Goal: Task Accomplishment & Management: Manage account settings

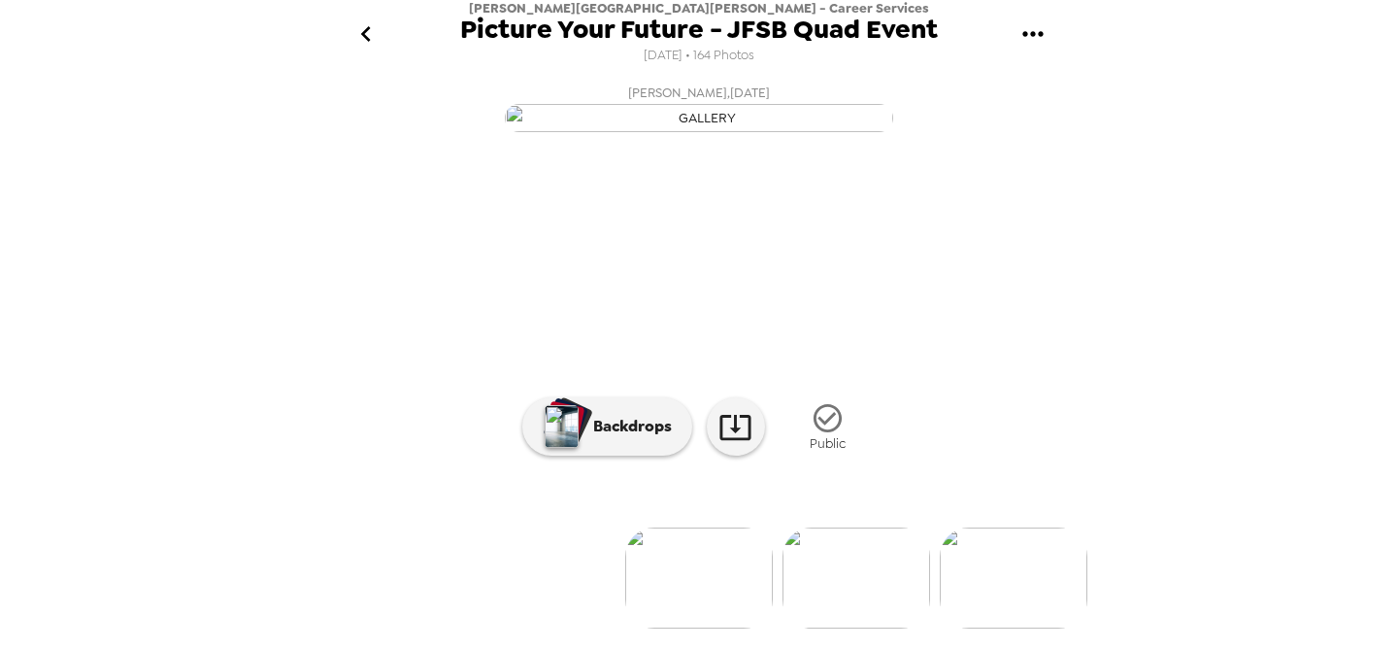
scroll to position [190, 0]
click at [361, 33] on icon "go back" at bounding box center [366, 33] width 31 height 31
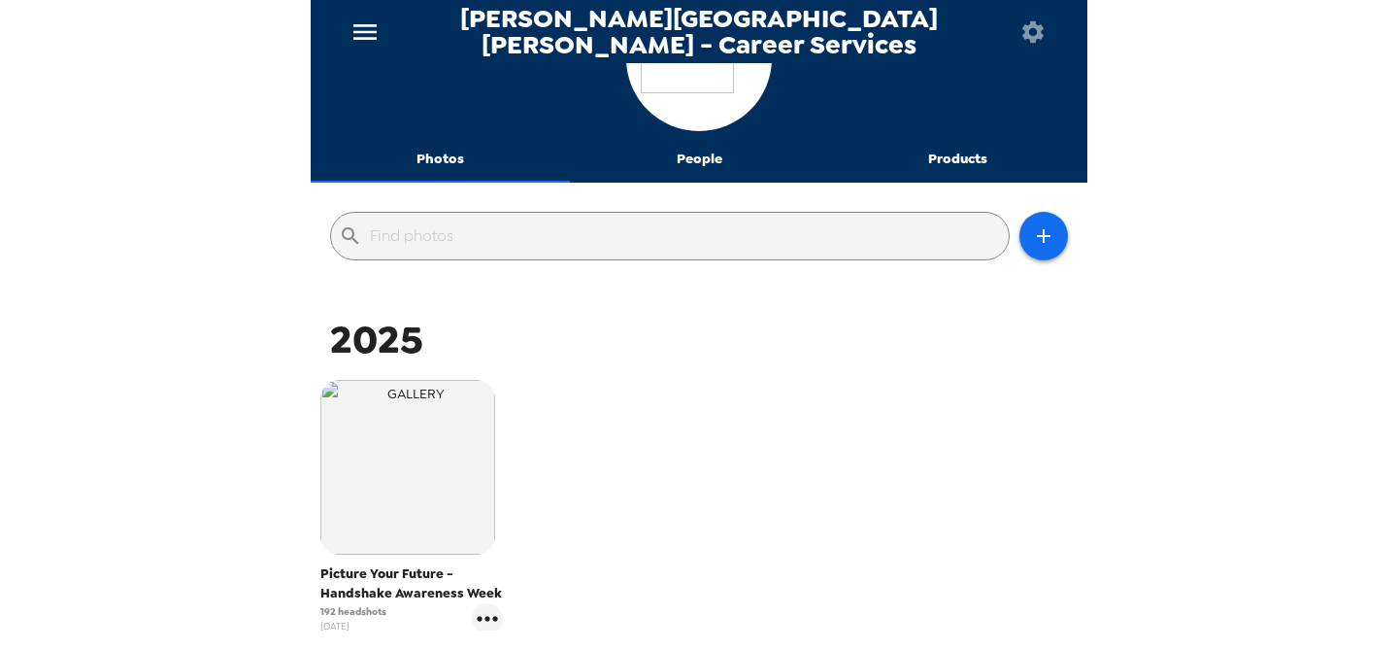
scroll to position [96, 0]
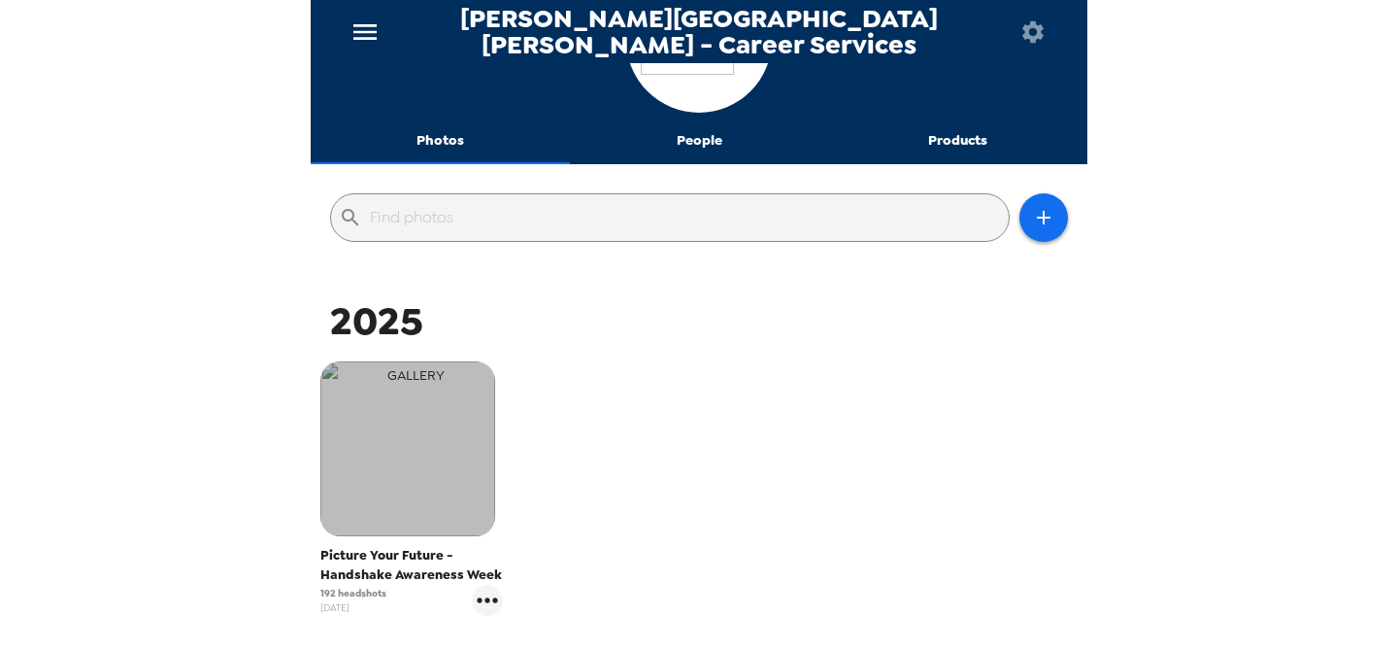
click at [431, 480] on img "button" at bounding box center [407, 448] width 175 height 175
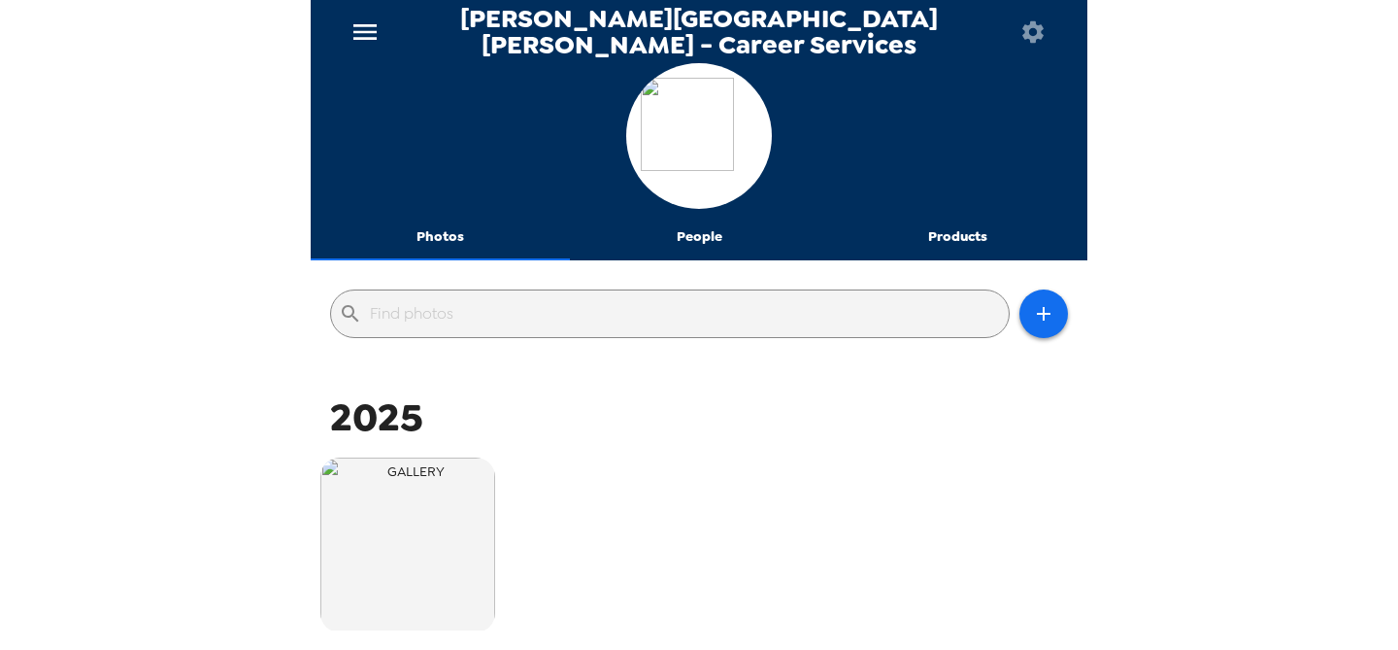
click at [364, 27] on icon "menu" at bounding box center [365, 32] width 31 height 31
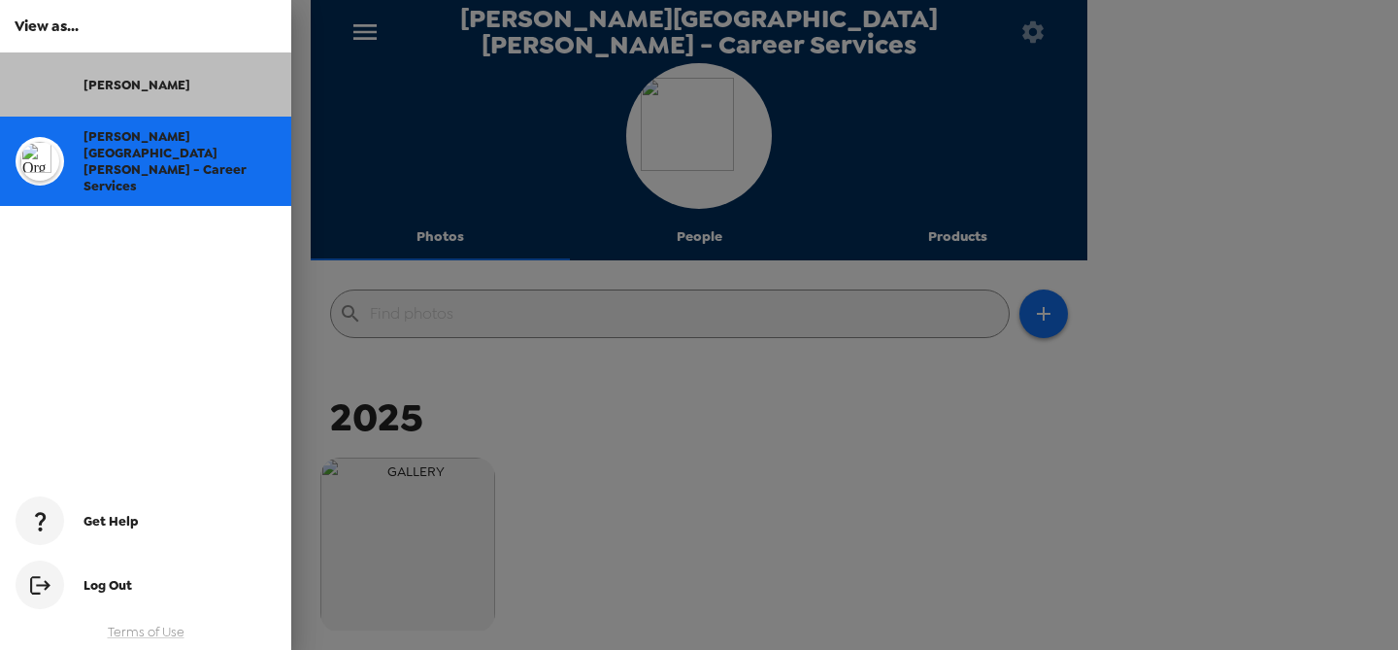
click at [168, 78] on div "[PERSON_NAME]" at bounding box center [180, 85] width 192 height 17
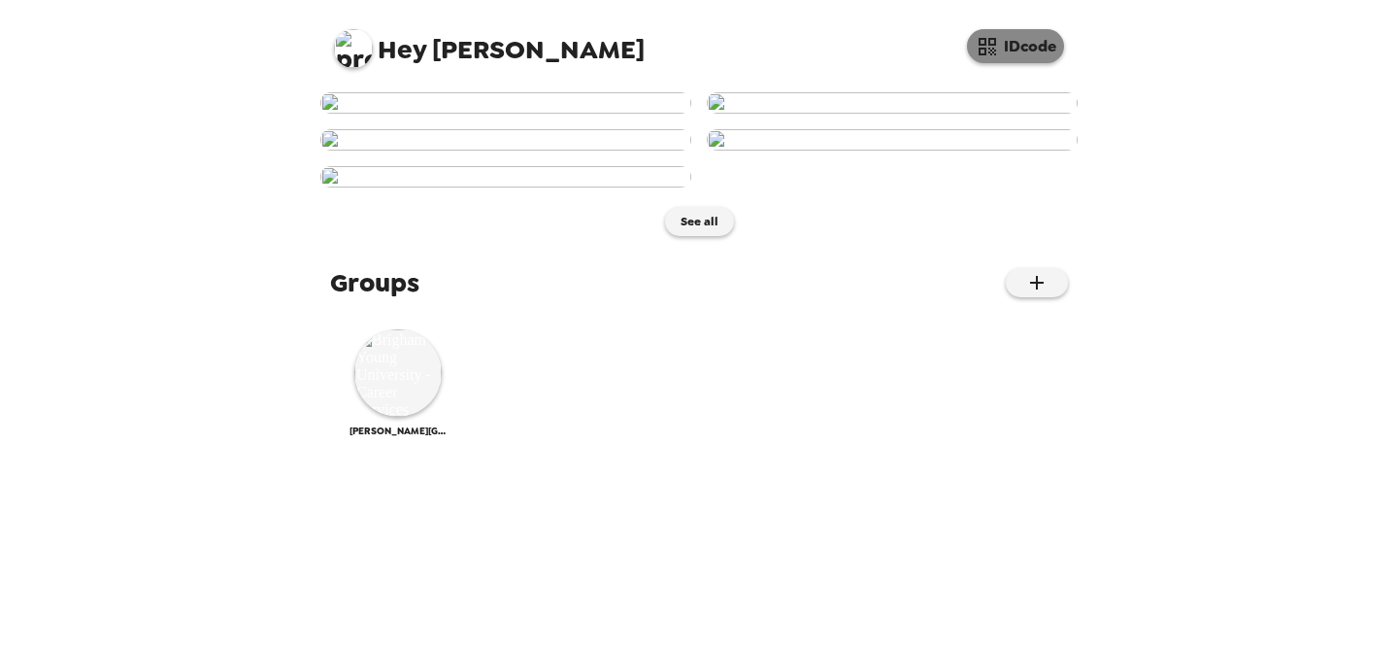
click at [982, 40] on icon "button" at bounding box center [987, 46] width 23 height 23
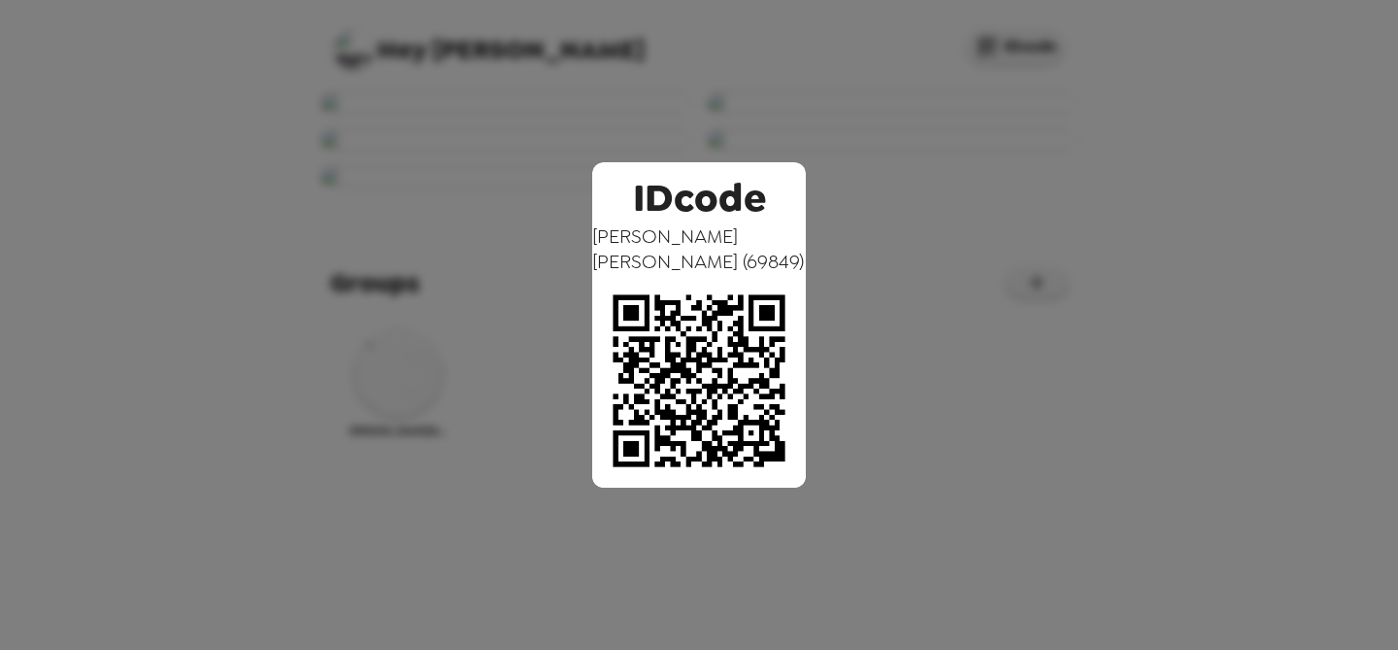
click at [1153, 378] on div "IDcode [PERSON_NAME] ( 69849 )" at bounding box center [699, 325] width 1398 height 650
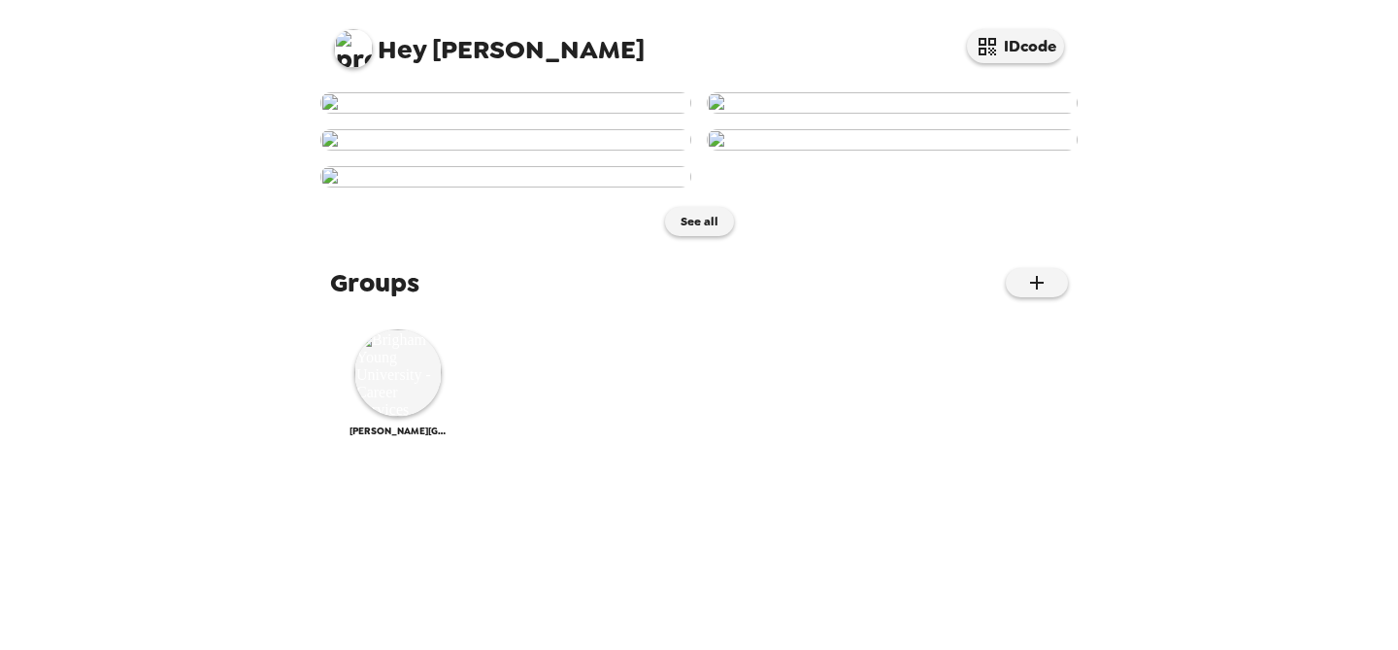
drag, startPoint x: 1013, startPoint y: 45, endPoint x: 396, endPoint y: 350, distance: 687.9
click at [400, 349] on div "Hey [PERSON_NAME] IDcode See all Groups [PERSON_NAME][GEOGRAPHIC_DATA][PERSON_N…" at bounding box center [699, 325] width 777 height 650
click at [407, 417] on img at bounding box center [397, 372] width 87 height 87
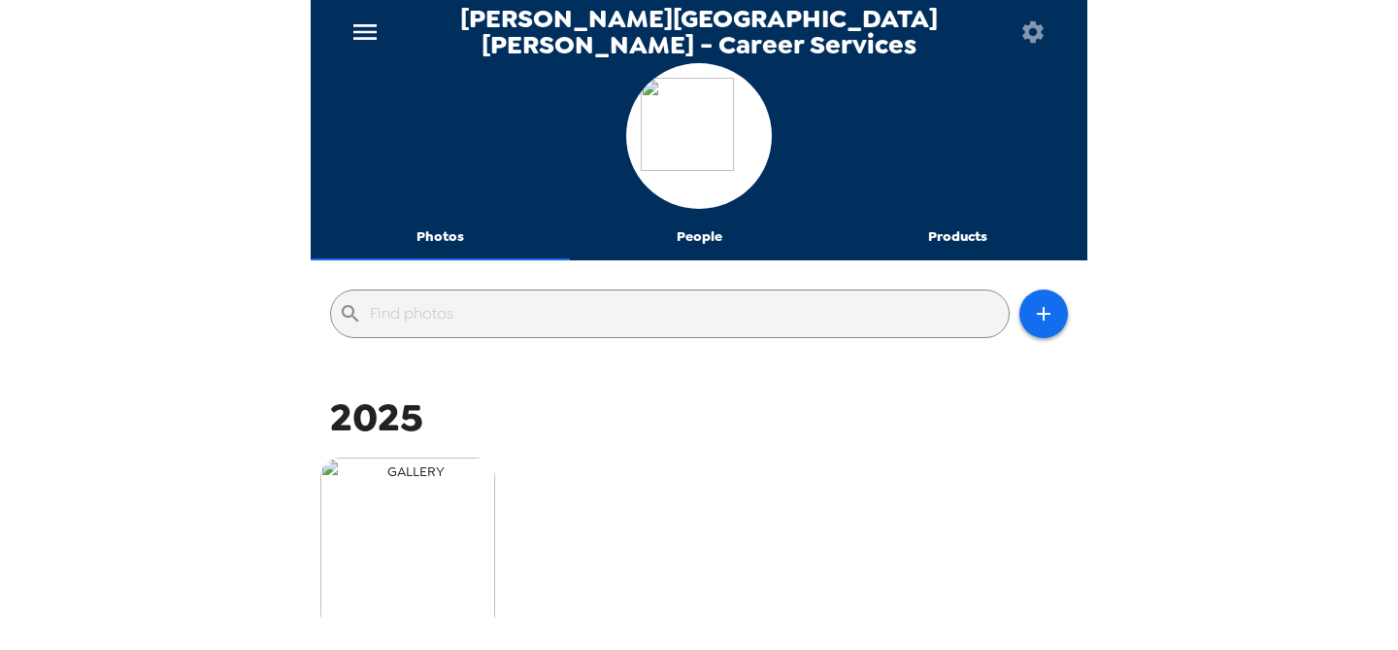
scroll to position [120, 0]
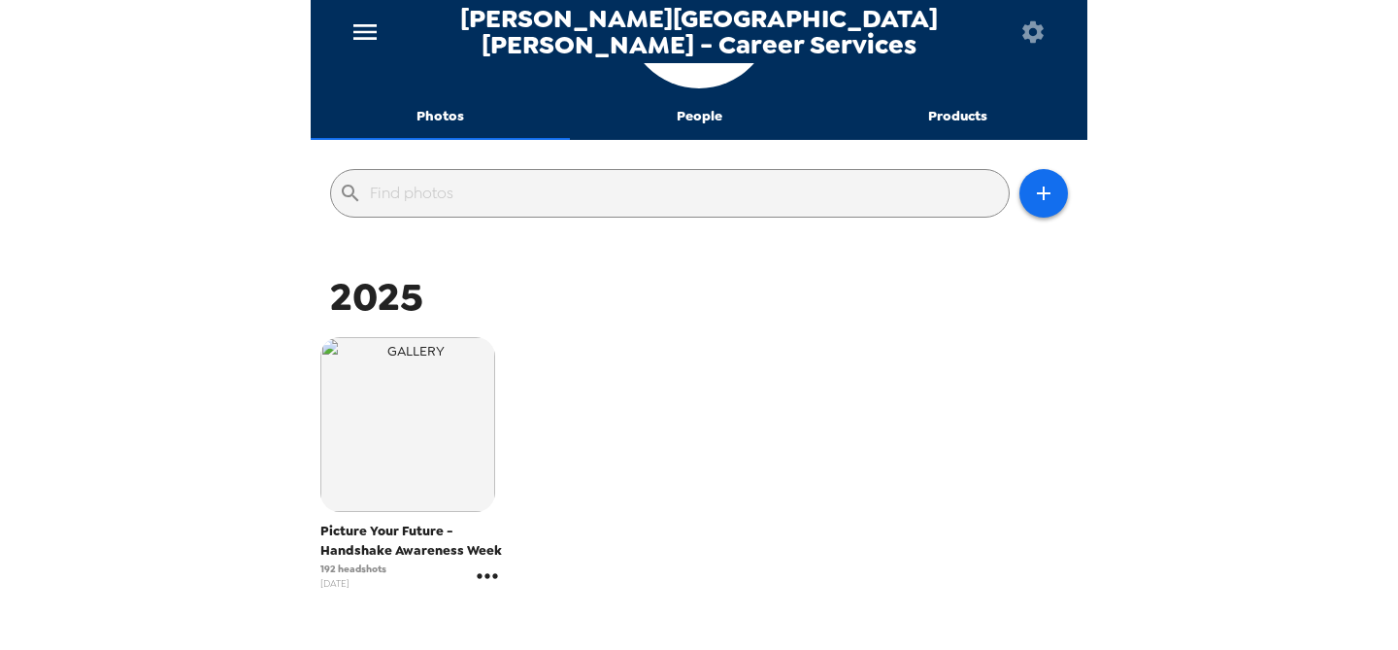
click at [489, 583] on icon "gallery menu" at bounding box center [487, 575] width 31 height 31
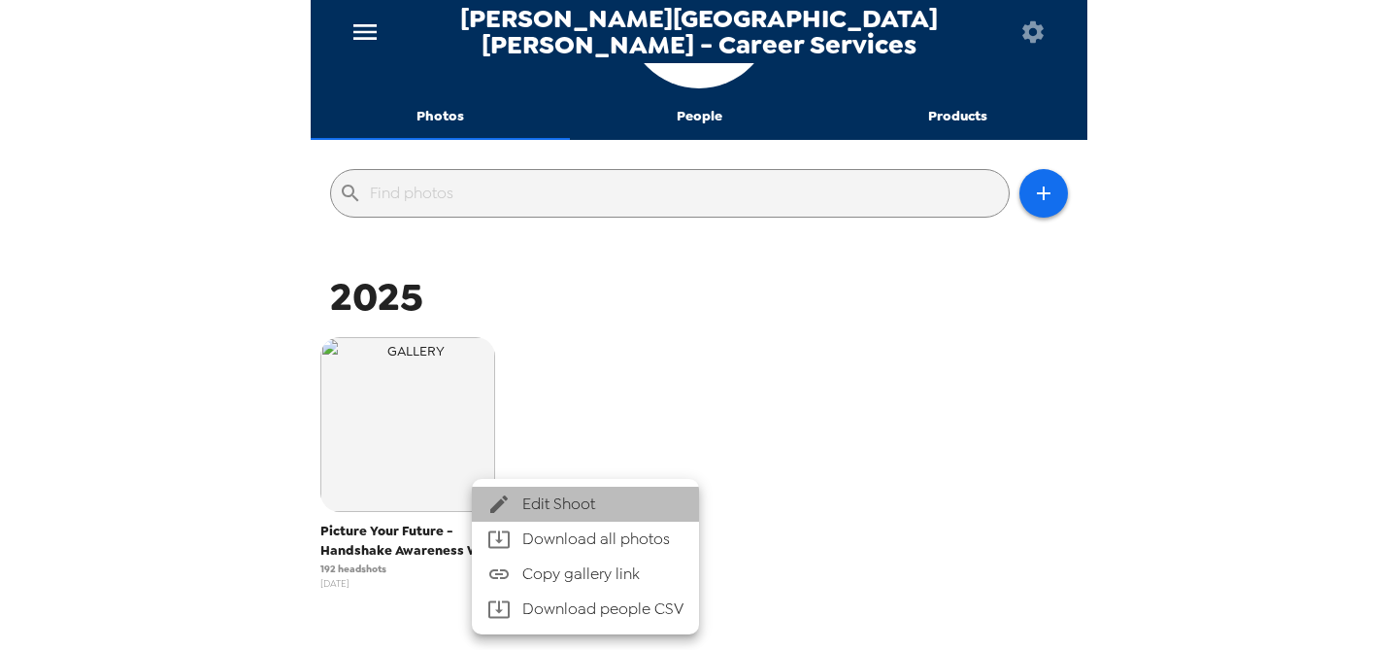
click at [516, 514] on div at bounding box center [504, 503] width 35 height 23
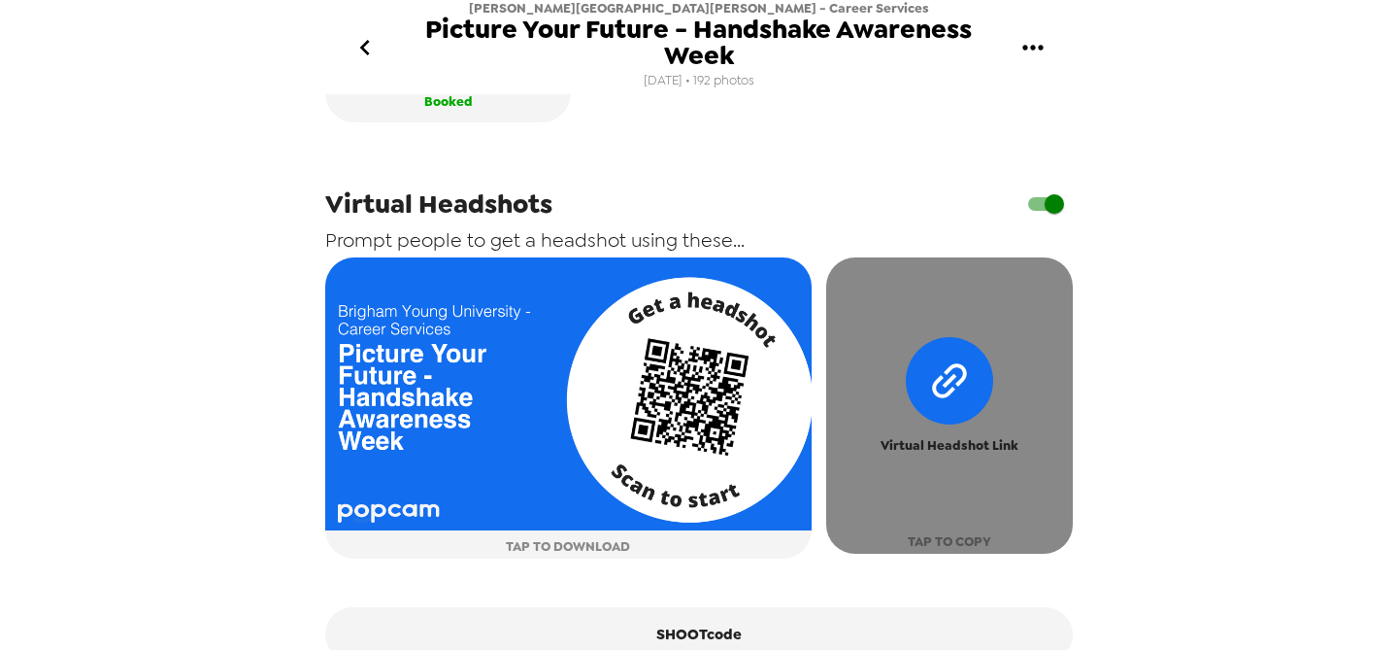
scroll to position [991, 0]
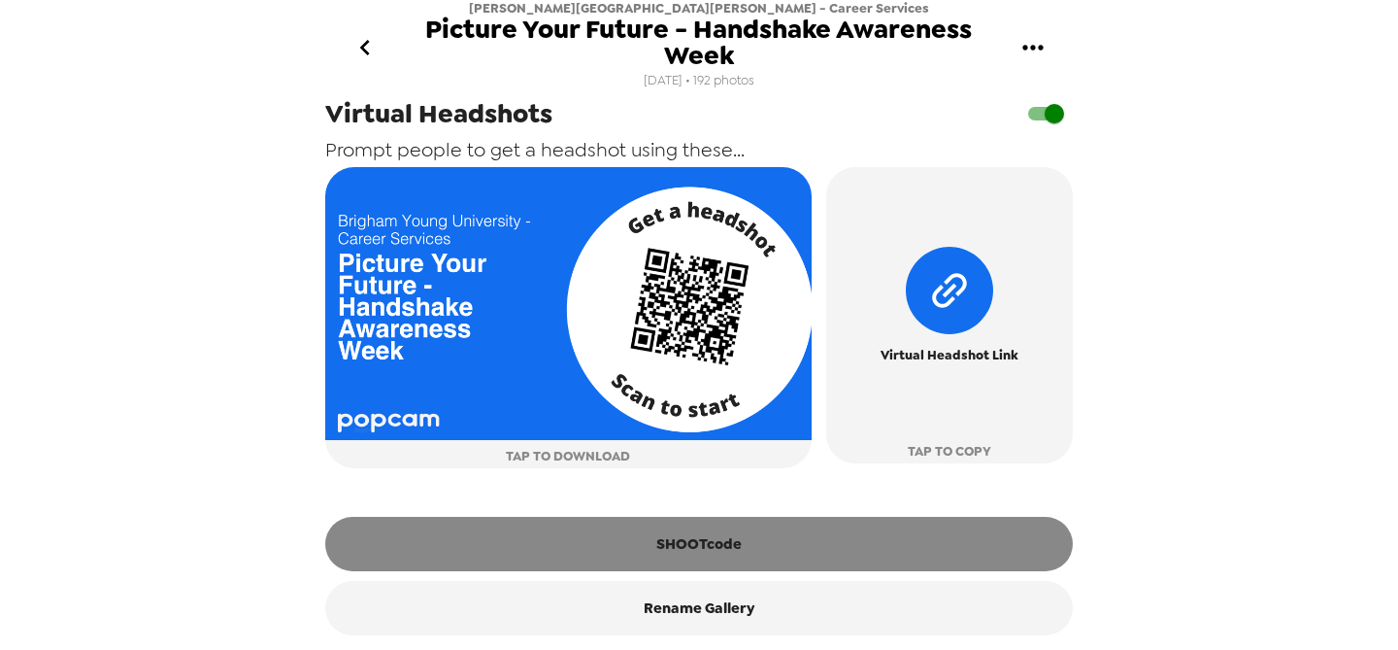
click at [636, 557] on button "SHOOTcode" at bounding box center [699, 544] width 748 height 54
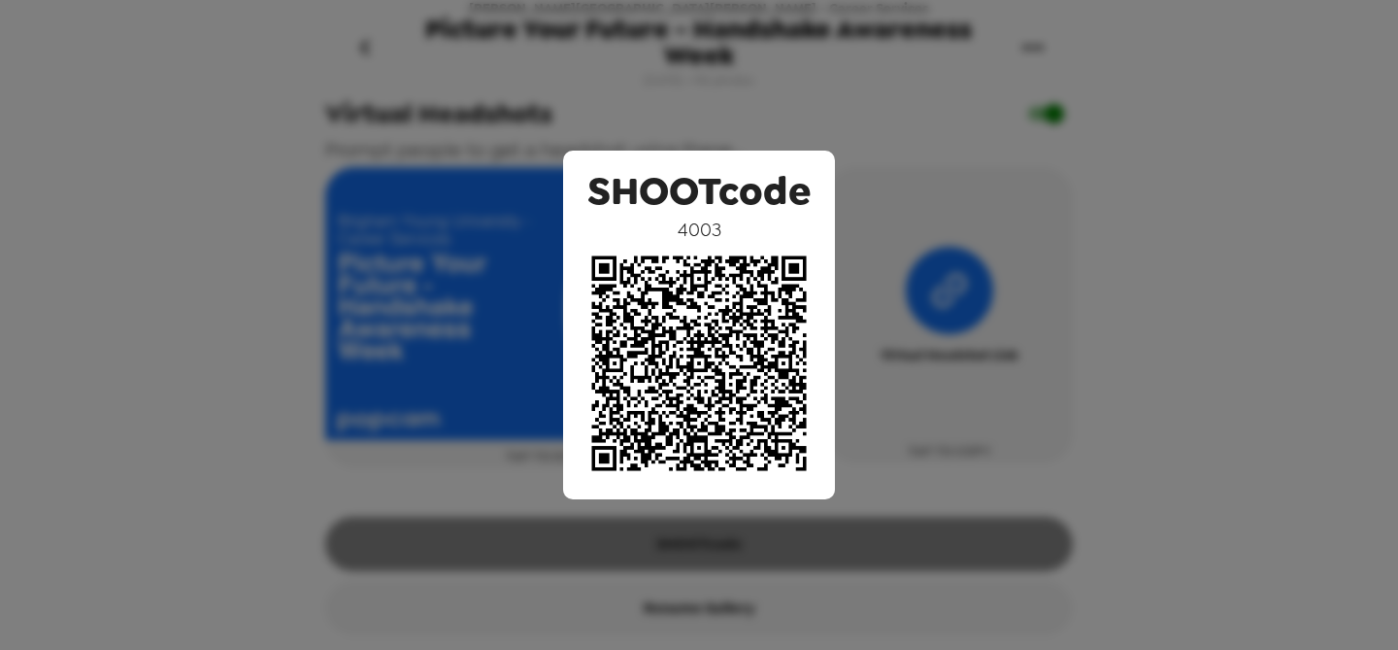
click at [636, 557] on div "SHOOTcode 4003" at bounding box center [699, 325] width 1398 height 650
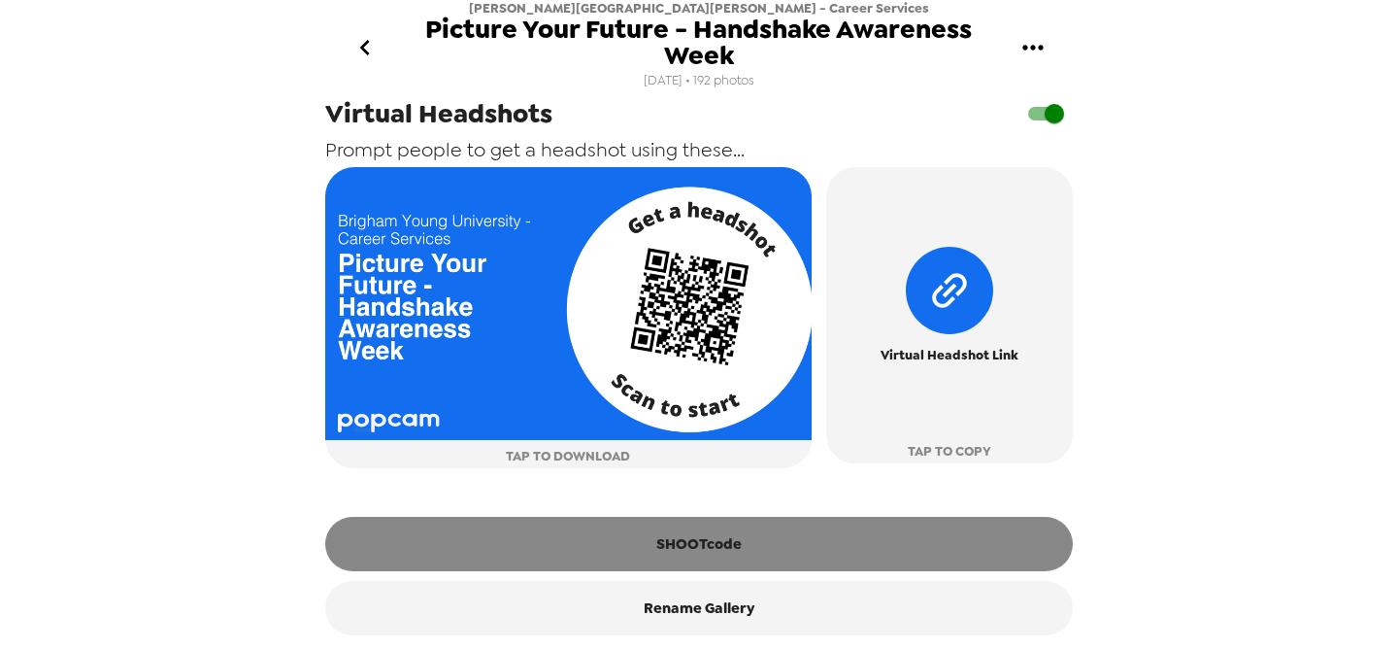
click at [636, 557] on button "SHOOTcode" at bounding box center [699, 544] width 748 height 54
